Goal: Information Seeking & Learning: Learn about a topic

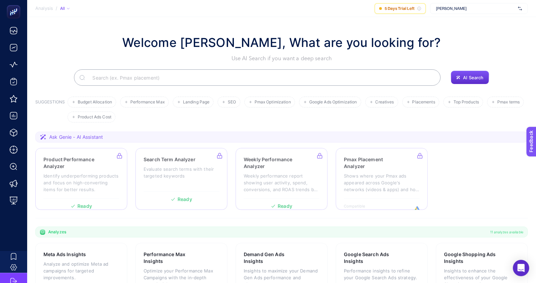
click at [452, 8] on span "[PERSON_NAME]" at bounding box center [475, 8] width 79 height 5
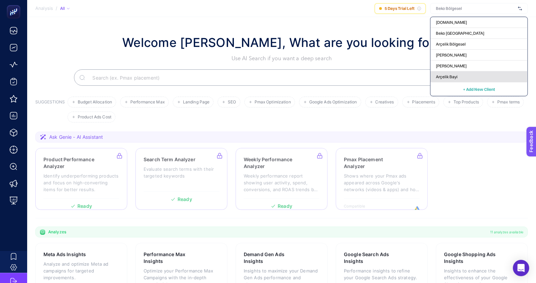
click at [465, 74] on div "Arçelik Bayi" at bounding box center [479, 76] width 97 height 11
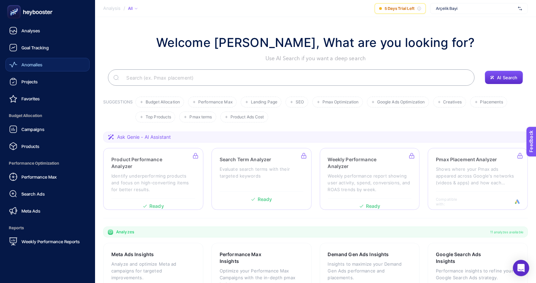
click at [34, 68] on div "Anomalies" at bounding box center [25, 64] width 33 height 8
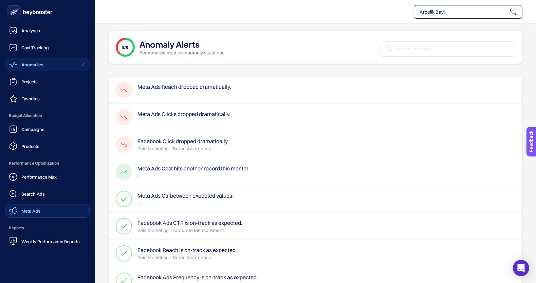
click at [66, 211] on link "Meta Ads" at bounding box center [47, 211] width 84 height 14
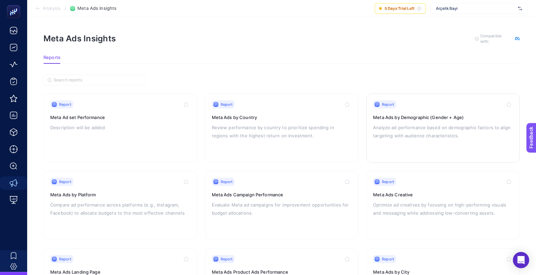
click at [399, 130] on p "Analyze ad performance based on demographic factors to align targeting with aud…" at bounding box center [443, 132] width 140 height 16
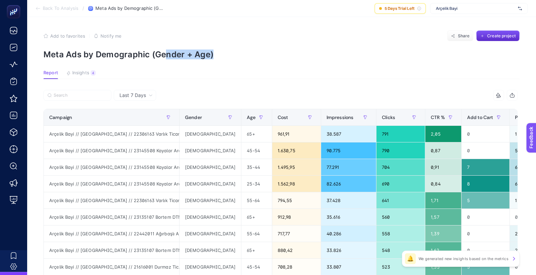
drag, startPoint x: 167, startPoint y: 55, endPoint x: 344, endPoint y: 52, distance: 177.6
click at [344, 52] on p "Meta Ads by Demographic (Gender + Age)" at bounding box center [281, 55] width 476 height 10
click at [99, 49] on section "Add to favorites false Notify me Share Create project Meta Ads by Demographic (…" at bounding box center [281, 45] width 476 height 29
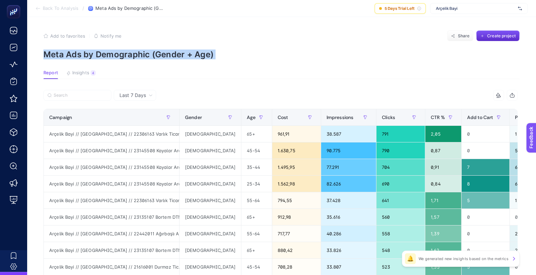
click at [99, 49] on section "Add to favorites false Notify me Share Create project Meta Ads by Demographic (…" at bounding box center [281, 45] width 476 height 29
click at [299, 58] on p "Meta Ads by Demographic (Gender + Age)" at bounding box center [281, 55] width 476 height 10
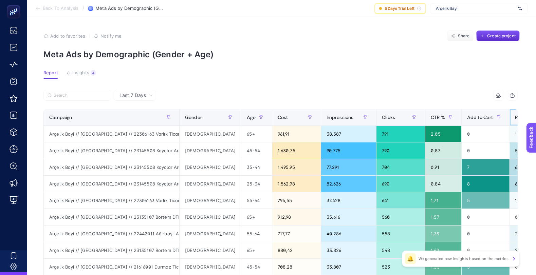
click at [516, 116] on span "Purchase" at bounding box center [526, 117] width 21 height 5
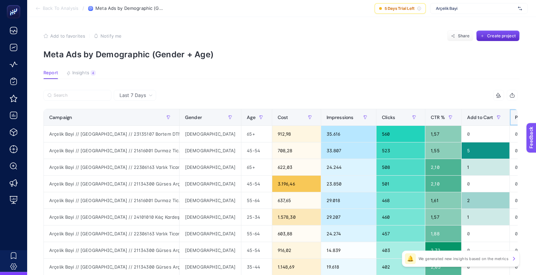
click at [516, 116] on span "Purchase" at bounding box center [526, 117] width 21 height 5
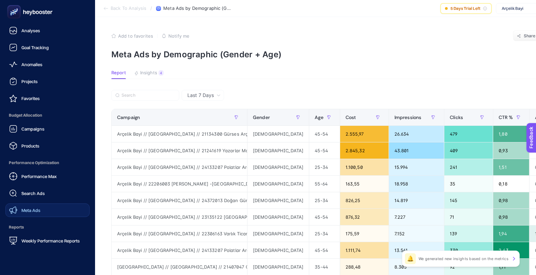
click at [19, 209] on div "Meta Ads" at bounding box center [24, 210] width 31 height 8
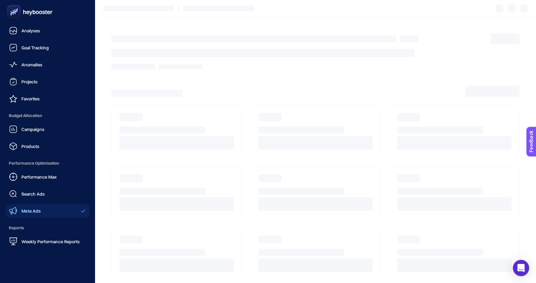
click at [19, 209] on div "Meta Ads" at bounding box center [25, 210] width 32 height 8
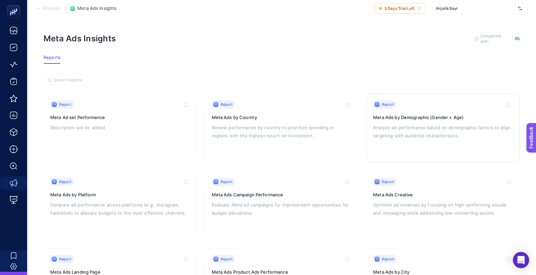
click at [411, 120] on div "Report Meta Ads by Demographic (Gender + Age) Analyze ad performance based on d…" at bounding box center [443, 129] width 140 height 56
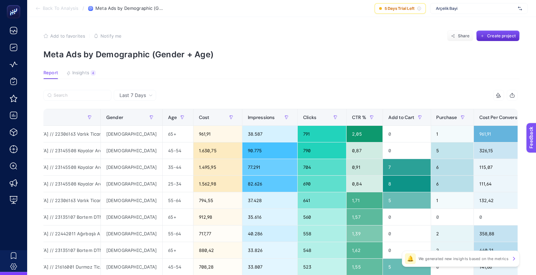
scroll to position [0, 76]
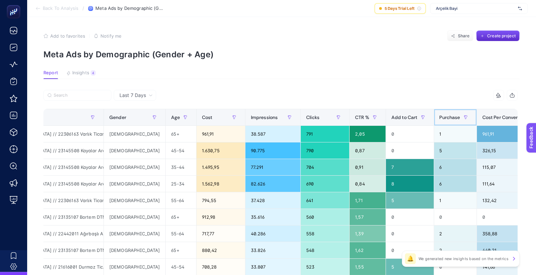
click at [440, 116] on span "Purchase" at bounding box center [450, 117] width 21 height 5
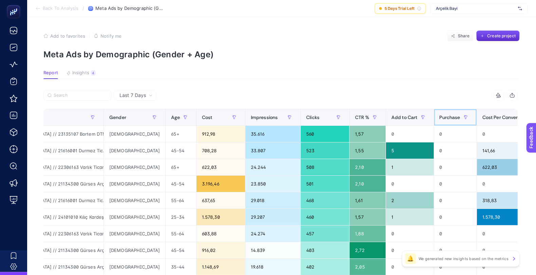
click at [440, 116] on span "Purchase" at bounding box center [450, 117] width 21 height 5
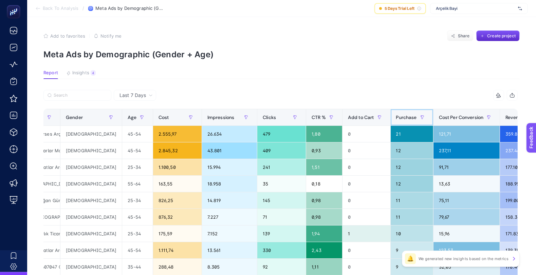
scroll to position [0, 117]
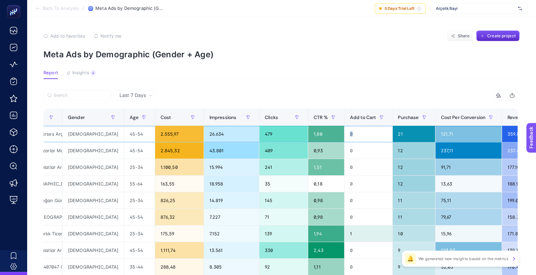
drag, startPoint x: 313, startPoint y: 130, endPoint x: 322, endPoint y: 135, distance: 10.2
click at [345, 135] on div "0" at bounding box center [369, 134] width 48 height 16
click at [321, 78] on section "Report Insights 4 We generated new insights based on the metrics" at bounding box center [281, 74] width 476 height 9
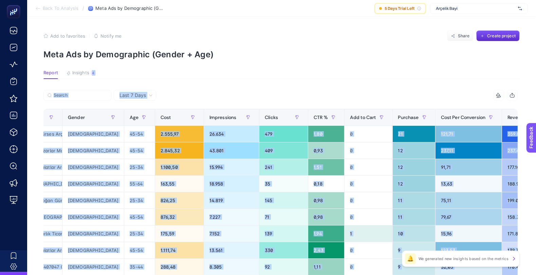
drag, startPoint x: 321, startPoint y: 78, endPoint x: 327, endPoint y: 95, distance: 18.8
click at [327, 95] on div "10 items selected" at bounding box center [399, 95] width 237 height 11
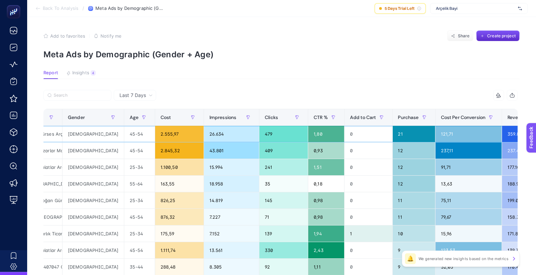
click at [393, 134] on div "21" at bounding box center [414, 134] width 42 height 16
click at [361, 100] on div "10 items selected" at bounding box center [399, 95] width 237 height 11
drag, startPoint x: 374, startPoint y: 134, endPoint x: 364, endPoint y: 133, distance: 9.9
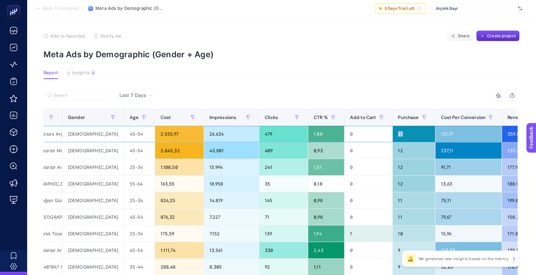
click at [393, 133] on div "21" at bounding box center [414, 134] width 42 height 16
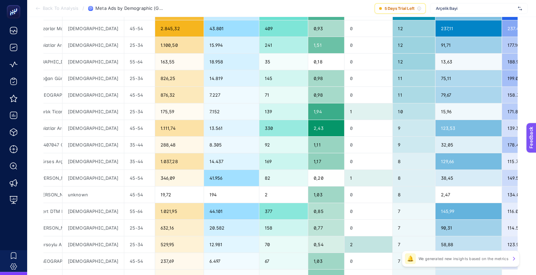
scroll to position [0, 5]
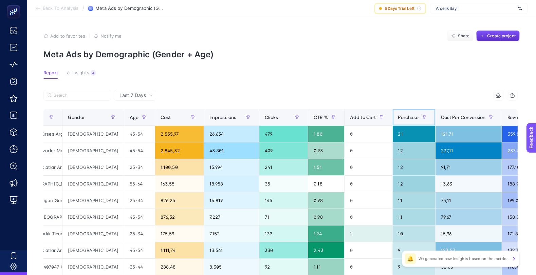
click at [398, 113] on div "Purchase" at bounding box center [414, 117] width 32 height 11
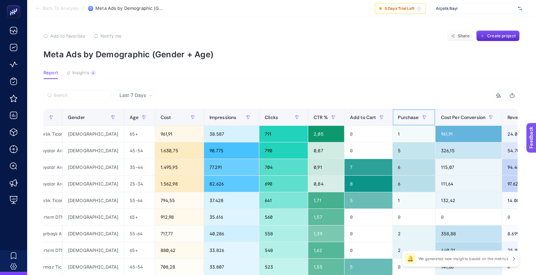
click at [398, 115] on span "Purchase" at bounding box center [408, 117] width 21 height 5
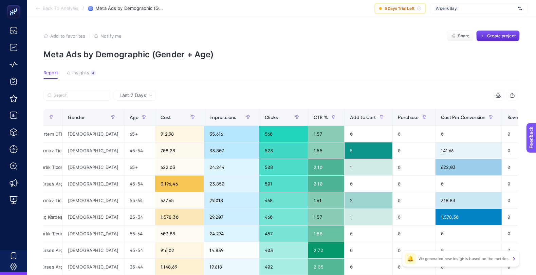
drag, startPoint x: 356, startPoint y: 92, endPoint x: 338, endPoint y: 93, distance: 17.7
click at [338, 93] on div "10 items selected" at bounding box center [399, 95] width 237 height 11
click at [398, 120] on div "Purchase" at bounding box center [414, 117] width 32 height 11
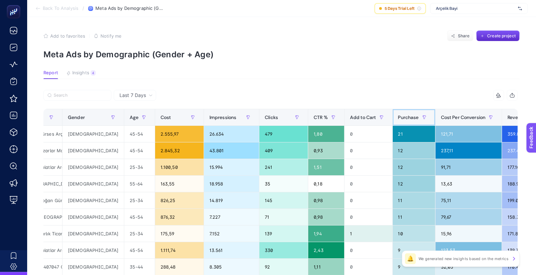
scroll to position [1, 5]
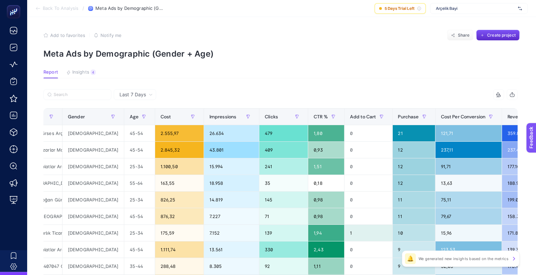
drag, startPoint x: 311, startPoint y: 102, endPoint x: 358, endPoint y: 93, distance: 47.4
click at [358, 93] on div "10 items selected" at bounding box center [280, 96] width 474 height 15
click at [358, 93] on div "10 items selected" at bounding box center [399, 94] width 237 height 11
drag, startPoint x: 318, startPoint y: 88, endPoint x: 348, endPoint y: 89, distance: 29.9
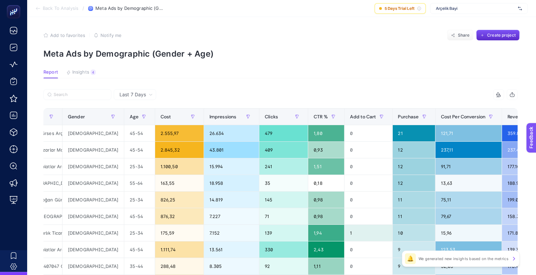
click at [348, 89] on div "10 items selected" at bounding box center [399, 94] width 237 height 11
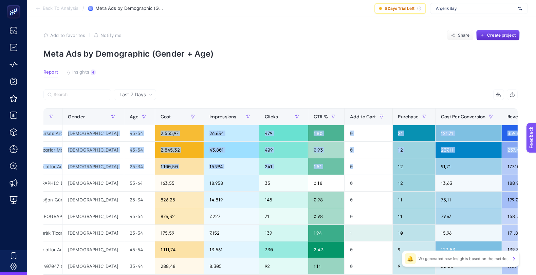
drag, startPoint x: 320, startPoint y: 96, endPoint x: 353, endPoint y: 169, distance: 79.8
click at [353, 117] on th "Add to Cart" at bounding box center [369, 117] width 48 height 17
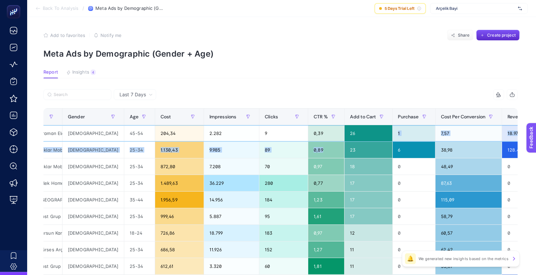
drag, startPoint x: 360, startPoint y: 130, endPoint x: 294, endPoint y: 140, distance: 67.0
click at [294, 159] on tr "Arçelik Bayi // [GEOGRAPHIC_DATA] // 21434111 Karaman Elektrikli Arçelik - [GEO…" at bounding box center [289, 167] width 724 height 17
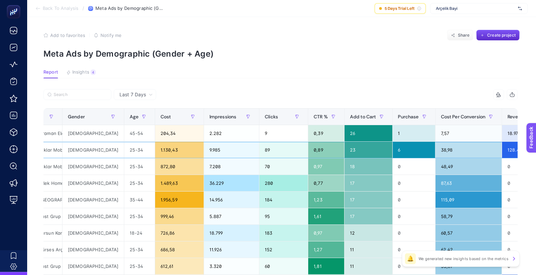
drag, startPoint x: 324, startPoint y: 147, endPoint x: 374, endPoint y: 154, distance: 50.0
click at [374, 209] on tr "Arçelik Bayi // [GEOGRAPHIC_DATA] // 21434271 Işıklar Mobilya Arçelik - [GEOGRA…" at bounding box center [289, 217] width 724 height 17
click at [358, 92] on div "10 items selected" at bounding box center [399, 94] width 237 height 11
drag, startPoint x: 367, startPoint y: 96, endPoint x: 325, endPoint y: 95, distance: 41.8
click at [325, 95] on div "10 items selected" at bounding box center [399, 94] width 237 height 11
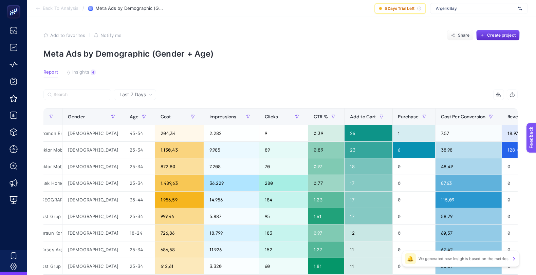
click at [325, 95] on div "10 items selected" at bounding box center [399, 94] width 237 height 11
drag, startPoint x: 319, startPoint y: 97, endPoint x: 330, endPoint y: 92, distance: 12.8
click at [330, 92] on div "10 items selected" at bounding box center [399, 94] width 237 height 11
